Goal: Task Accomplishment & Management: Manage account settings

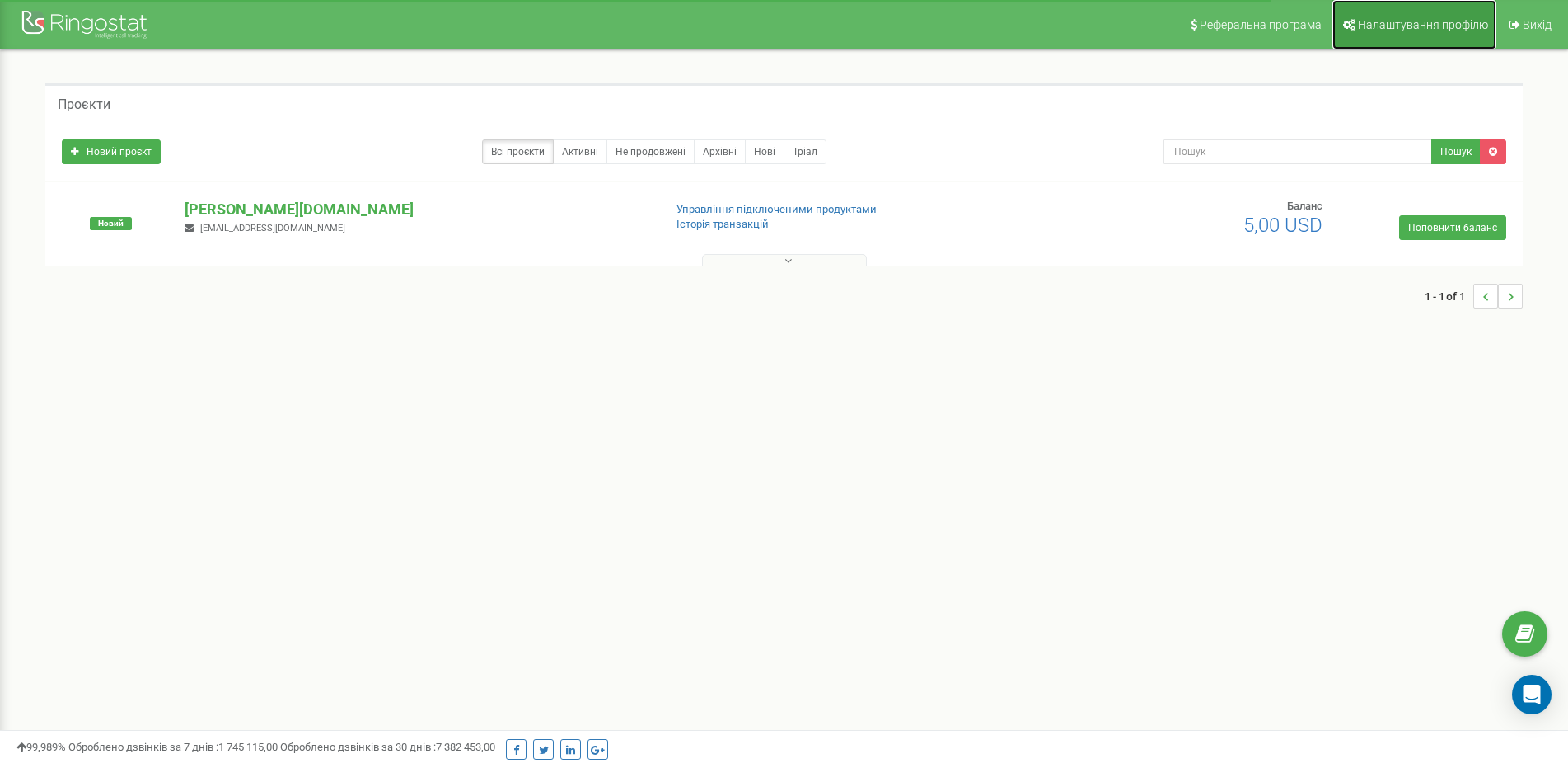
click at [1429, 34] on link "Налаштування профілю" at bounding box center [1414, 24] width 164 height 50
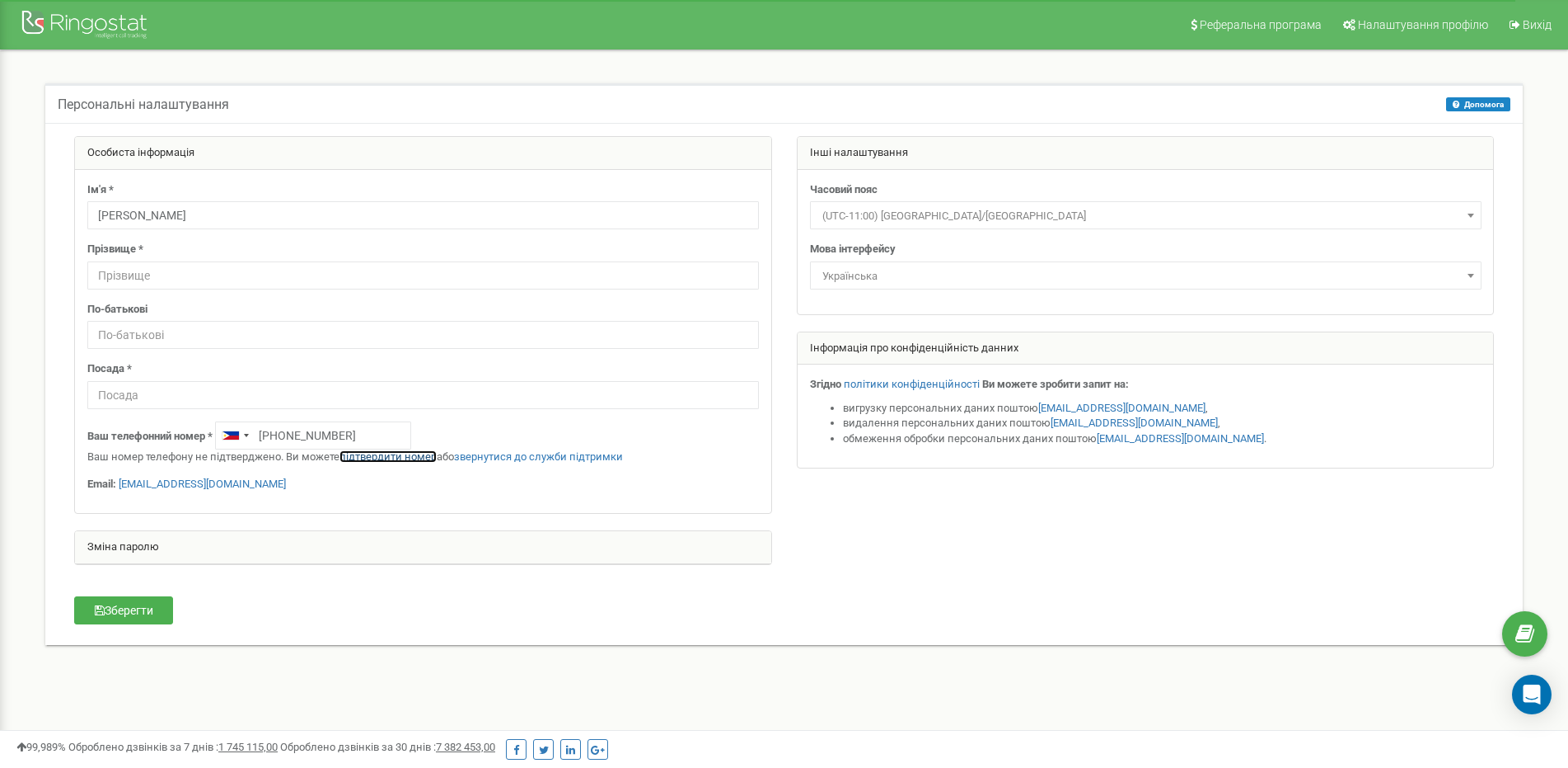
click at [383, 457] on link "підтвердити номер" at bounding box center [388, 456] width 97 height 13
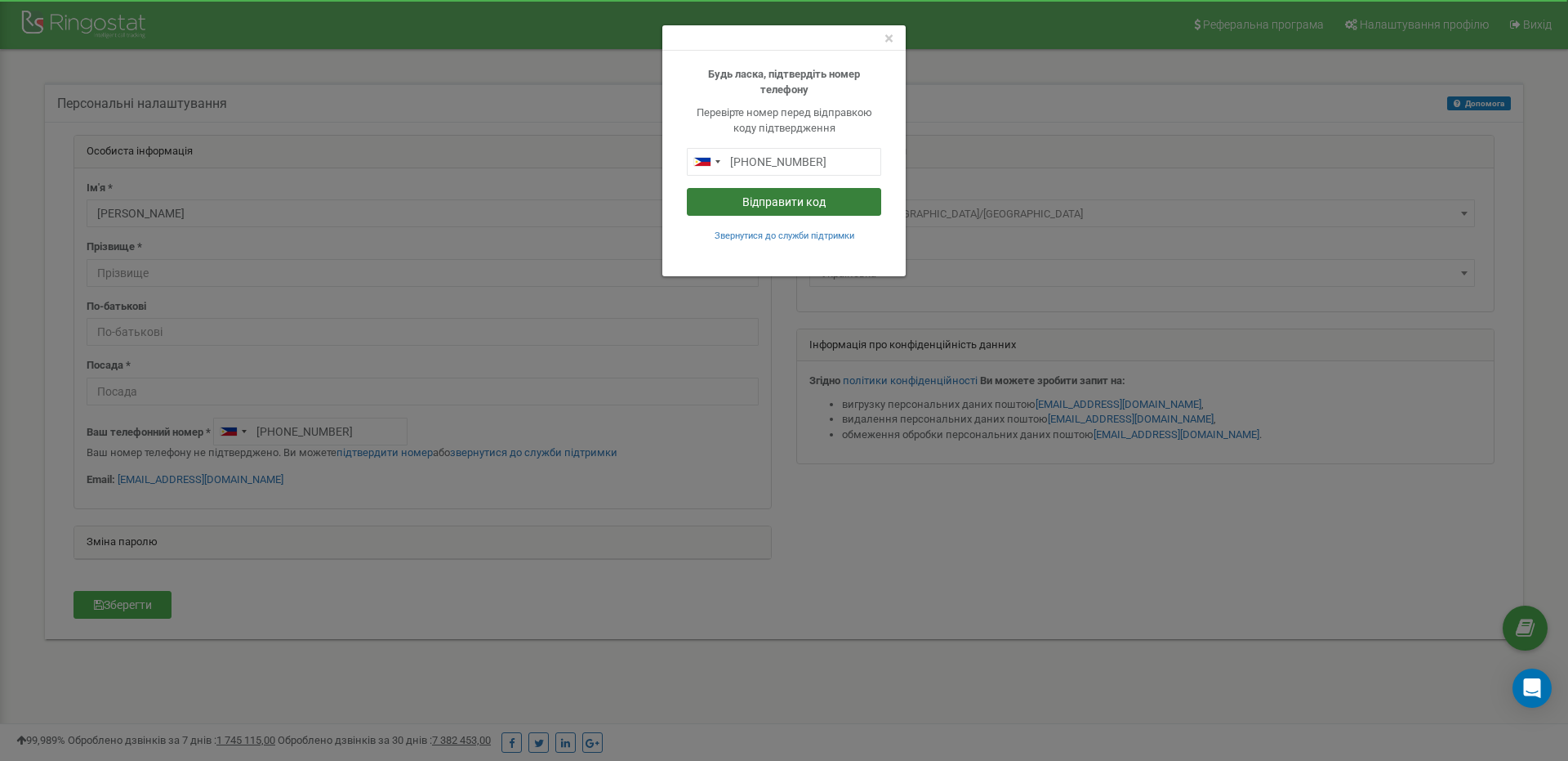
click at [775, 202] on button "Відправити код" at bounding box center [784, 202] width 195 height 28
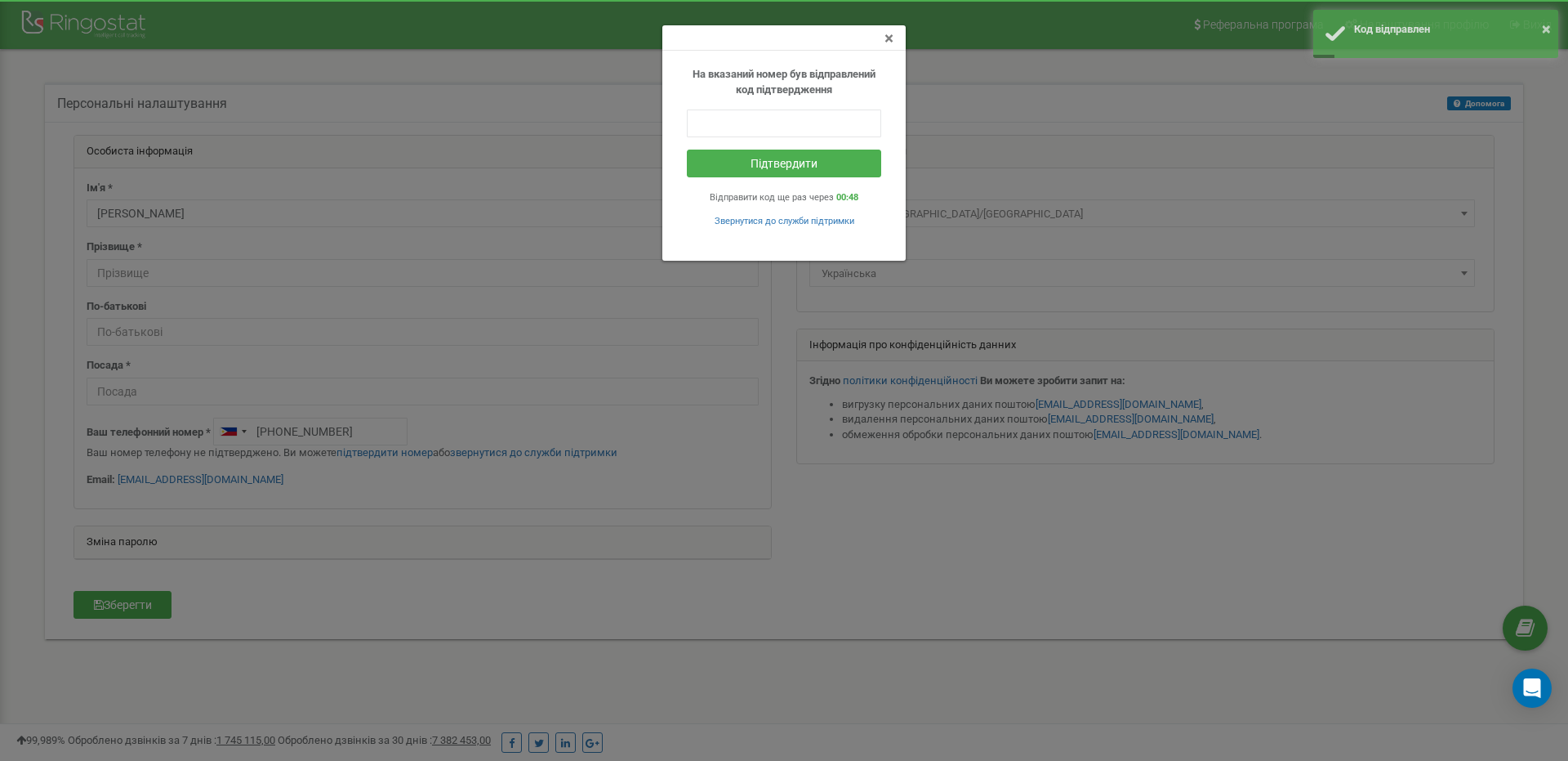
click at [888, 40] on span "×" at bounding box center [888, 38] width 9 height 19
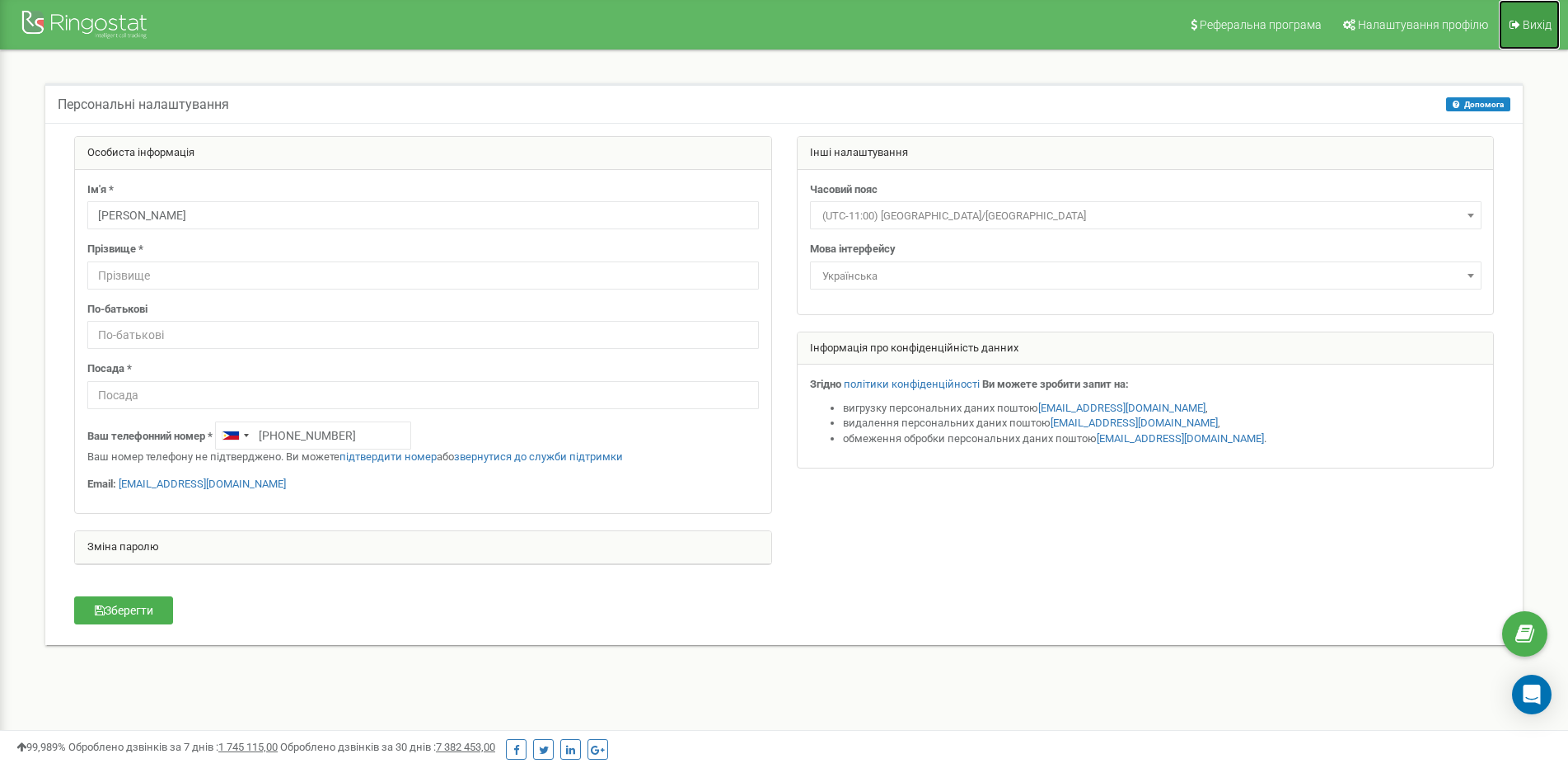
click at [1525, 31] on link "Вихід" at bounding box center [1529, 24] width 61 height 50
